Goal: Transaction & Acquisition: Obtain resource

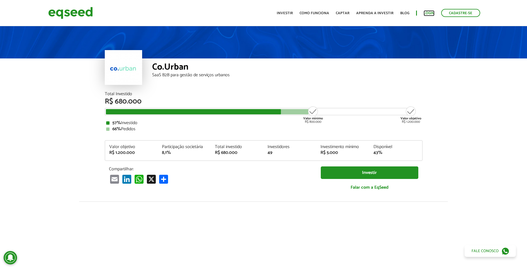
click at [425, 12] on link "Login" at bounding box center [428, 13] width 11 height 4
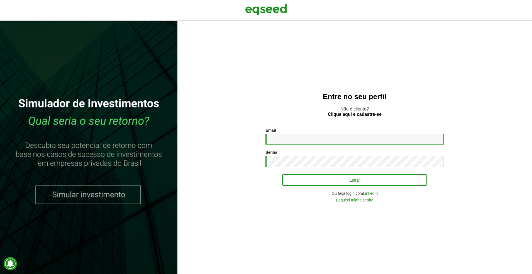
type input "**********"
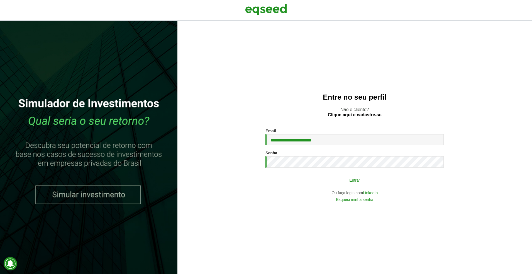
click at [334, 181] on button "Entrar" at bounding box center [354, 179] width 145 height 11
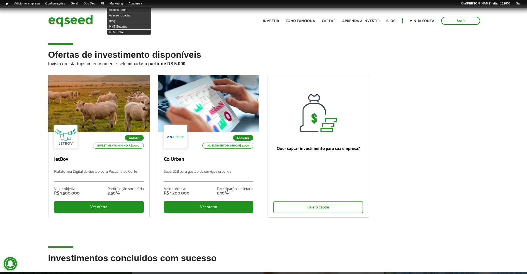
click at [127, 31] on link "UTM Data" at bounding box center [129, 32] width 45 height 6
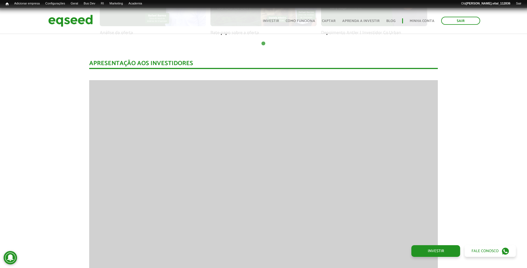
scroll to position [557, 0]
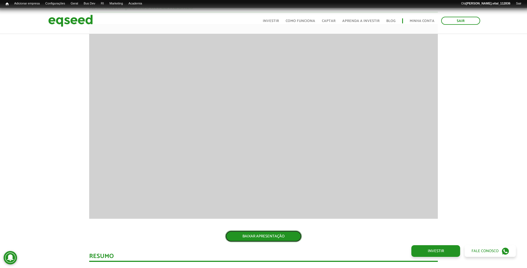
click at [277, 231] on link "BAIXAR APRESENTAÇÃO" at bounding box center [263, 237] width 77 height 12
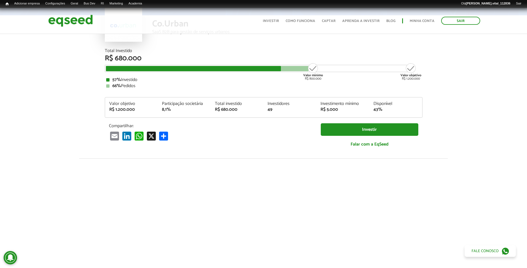
scroll to position [35, 0]
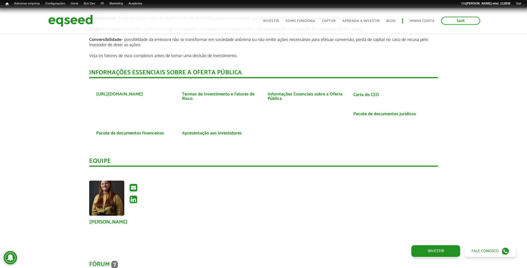
scroll to position [1149, 0]
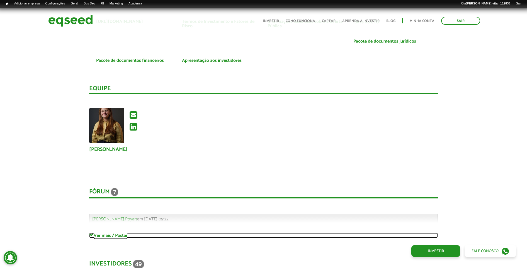
click at [109, 233] on link "Ver mais / Postar" at bounding box center [263, 235] width 348 height 5
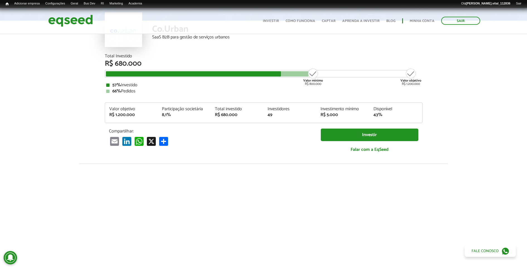
scroll to position [0, 0]
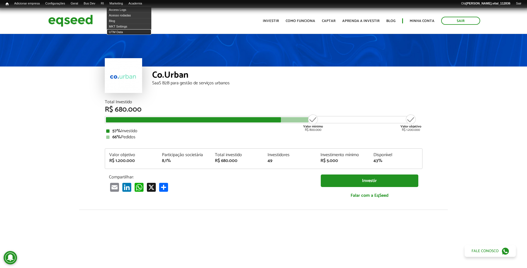
click at [121, 33] on link "UTM Data" at bounding box center [129, 32] width 45 height 6
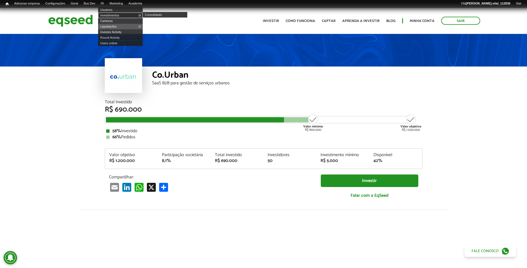
click at [113, 14] on link "Investimentos" at bounding box center [120, 16] width 45 height 6
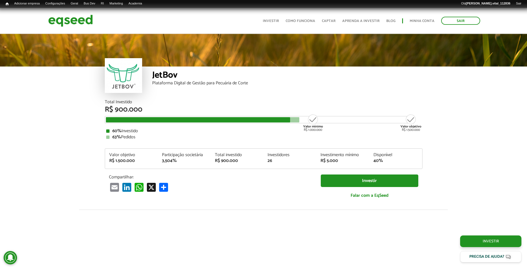
scroll to position [631, 0]
